Goal: Information Seeking & Learning: Learn about a topic

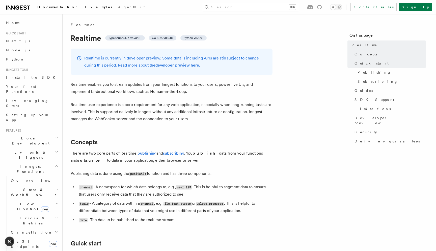
click at [85, 6] on span "Examples" at bounding box center [98, 7] width 27 height 4
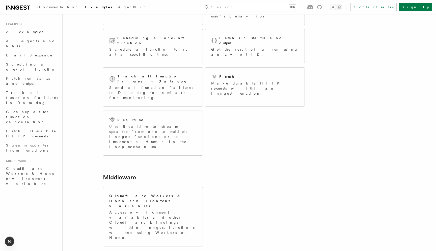
scroll to position [70, 0]
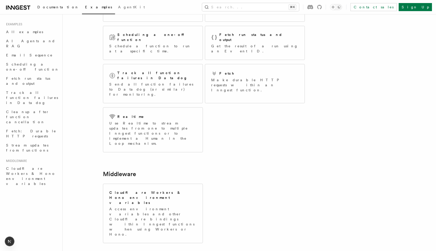
click at [47, 8] on span "Documentation" at bounding box center [58, 7] width 42 height 4
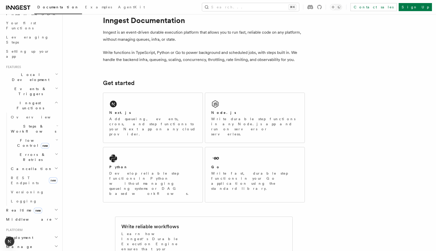
scroll to position [66, 0]
click at [41, 202] on h2 "Realtime new" at bounding box center [31, 206] width 55 height 9
click at [36, 211] on link "Overview" at bounding box center [34, 215] width 51 height 9
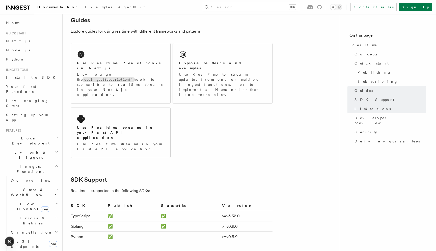
scroll to position [966, 0]
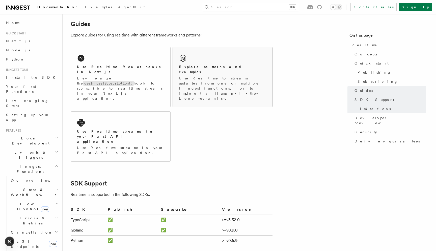
click at [221, 76] on p "Use Realtime to stream updates from one or multiple Inngest functions, or to im…" at bounding box center [222, 88] width 87 height 25
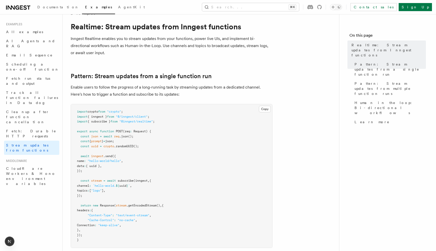
scroll to position [12, 0]
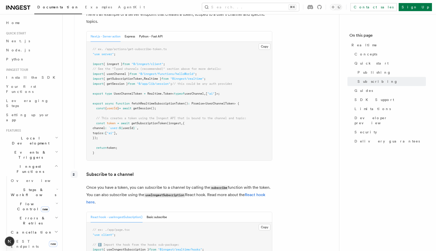
scroll to position [624, 0]
